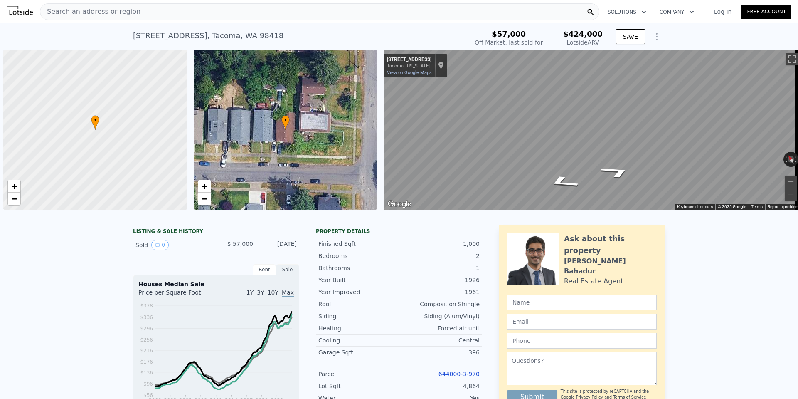
scroll to position [0, 3]
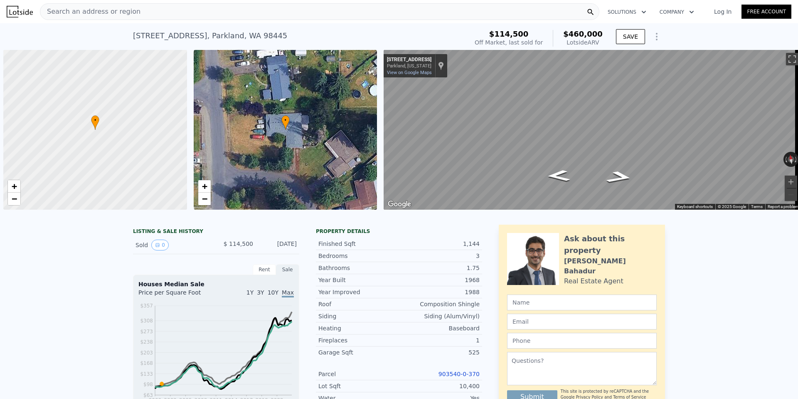
scroll to position [0, 3]
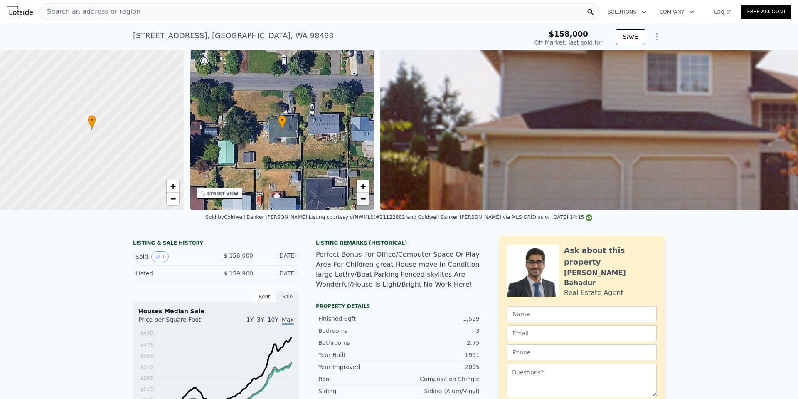
click at [363, 199] on span "−" at bounding box center [362, 198] width 5 height 10
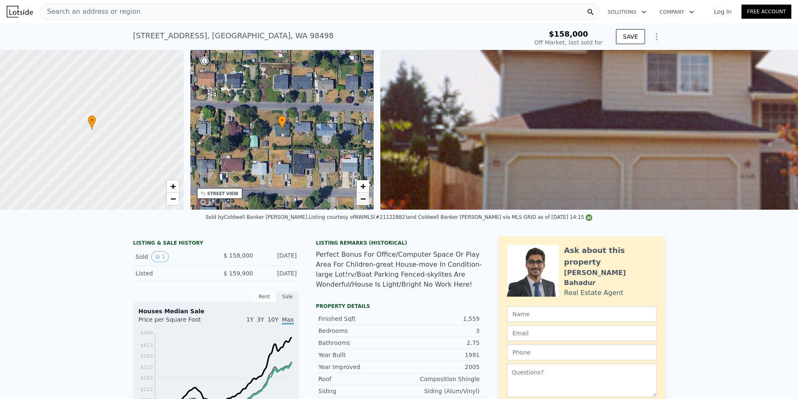
click at [363, 199] on span "−" at bounding box center [362, 198] width 5 height 10
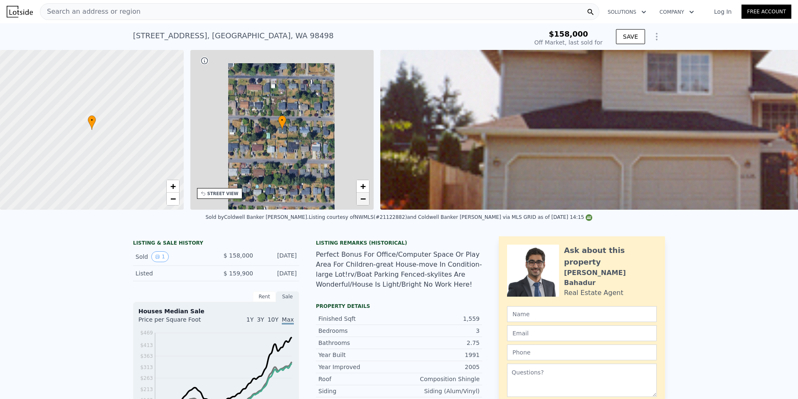
click at [363, 199] on span "−" at bounding box center [362, 198] width 5 height 10
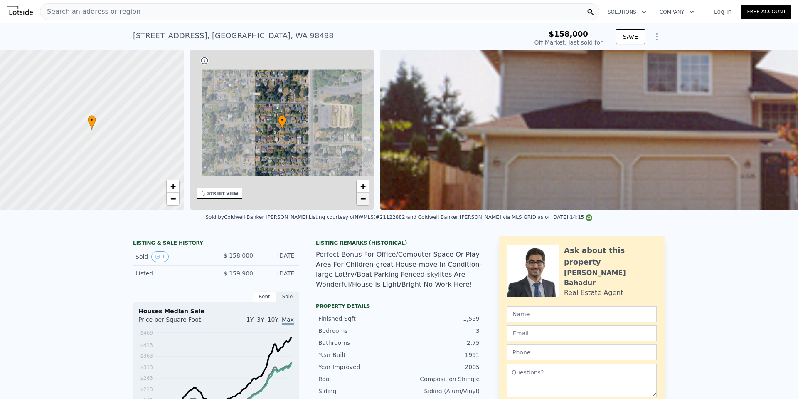
click at [363, 199] on span "−" at bounding box center [362, 198] width 5 height 10
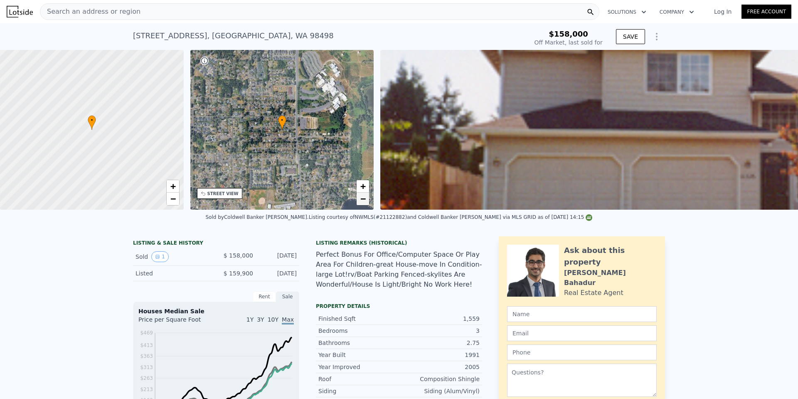
click at [363, 199] on span "−" at bounding box center [362, 198] width 5 height 10
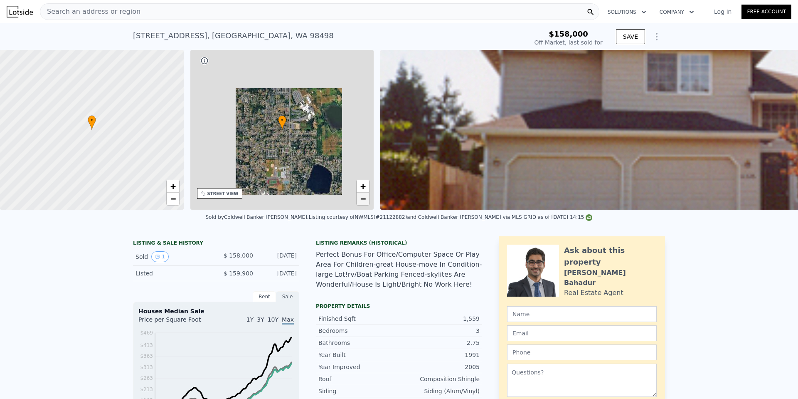
click at [363, 199] on span "−" at bounding box center [362, 198] width 5 height 10
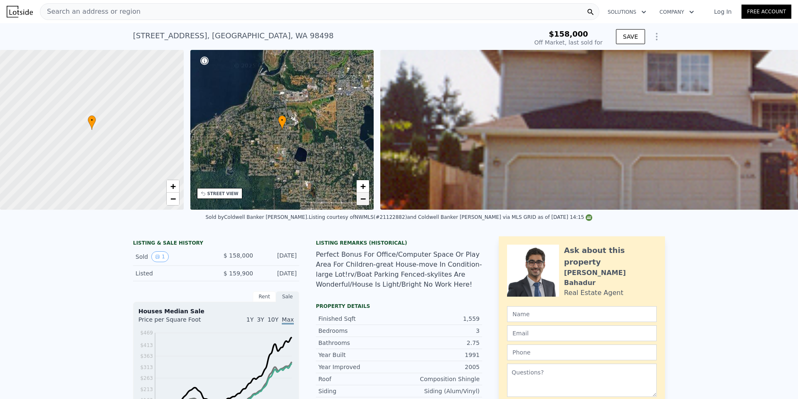
click at [363, 199] on span "−" at bounding box center [362, 198] width 5 height 10
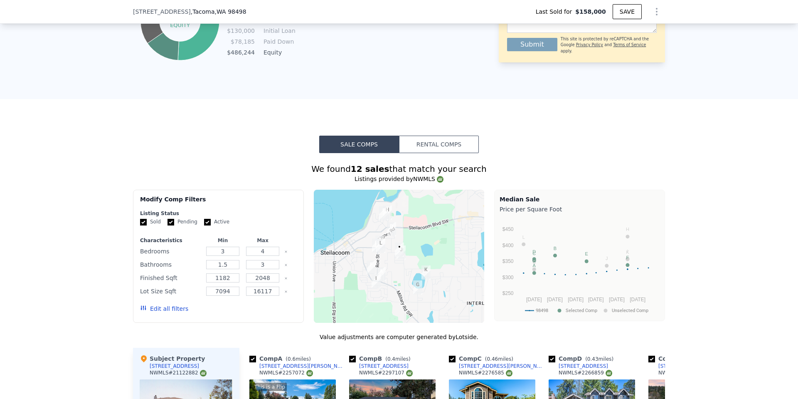
scroll to position [604, 0]
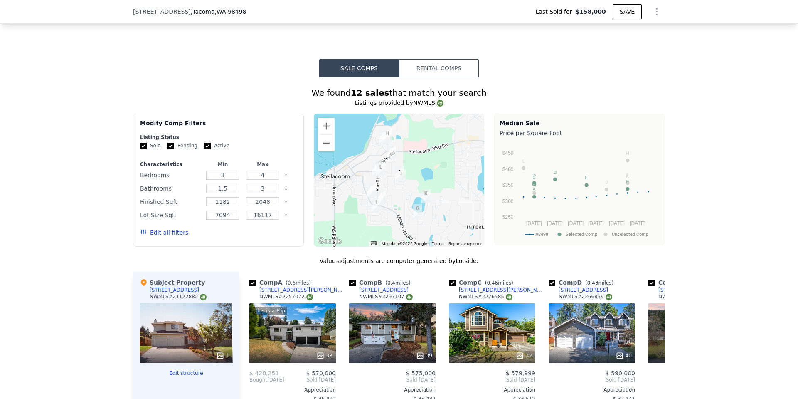
click at [204, 149] on input "Active" at bounding box center [207, 146] width 7 height 7
checkbox input "false"
click at [163, 237] on button "Edit all filters" at bounding box center [164, 232] width 48 height 8
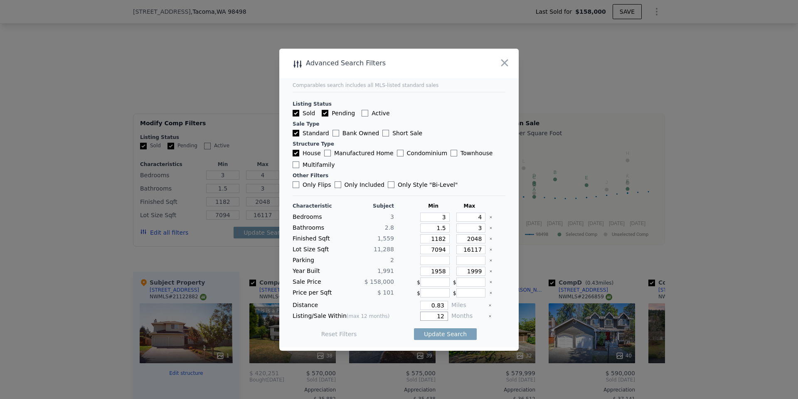
drag, startPoint x: 441, startPoint y: 318, endPoint x: 432, endPoint y: 317, distance: 8.4
click at [432, 317] on input "12" at bounding box center [434, 315] width 28 height 9
type input "5"
click at [442, 306] on input "0.83" at bounding box center [434, 305] width 28 height 9
type input "0.5"
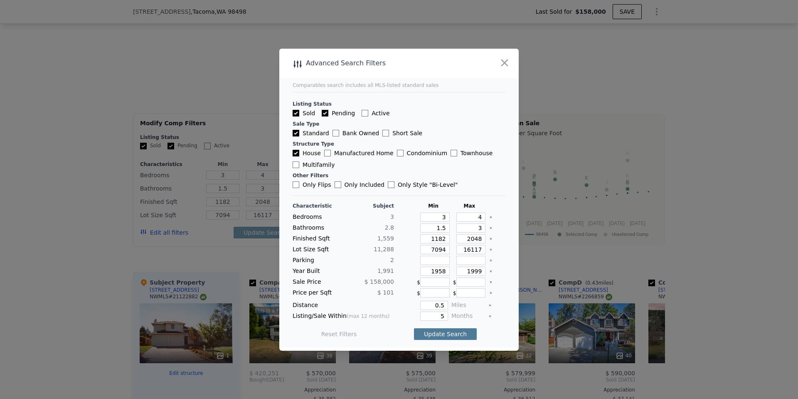
click at [442, 337] on button "Update Search" at bounding box center [445, 334] width 63 height 12
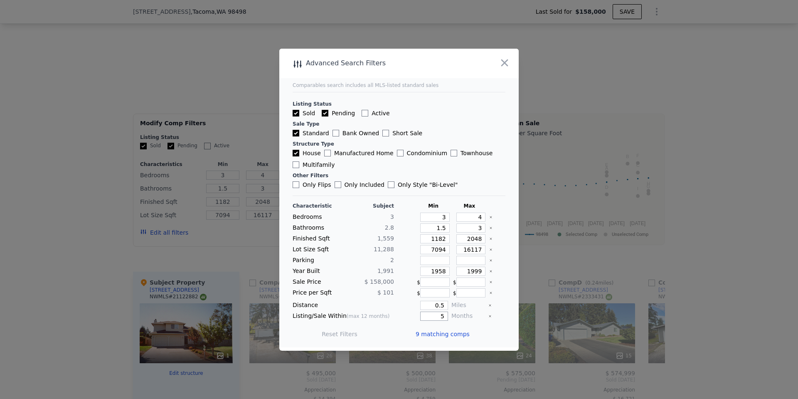
click at [440, 314] on input "5" at bounding box center [434, 315] width 28 height 9
type input "4"
click at [421, 336] on button "Update Search" at bounding box center [445, 334] width 63 height 12
click at [437, 331] on span "9 matching comps" at bounding box center [443, 334] width 54 height 8
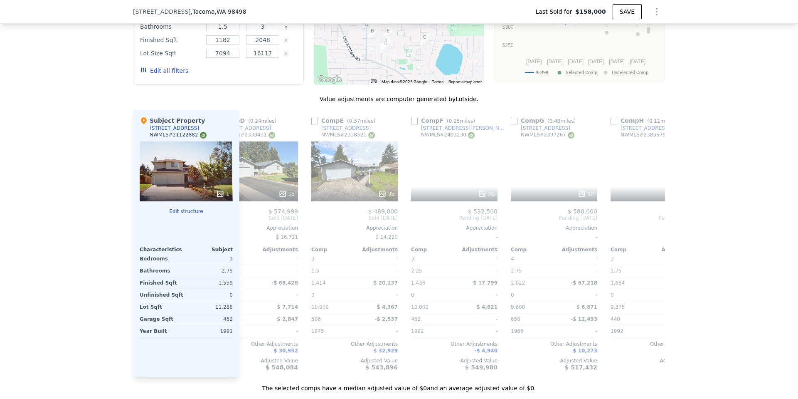
scroll to position [0, 338]
